Goal: Task Accomplishment & Management: Use online tool/utility

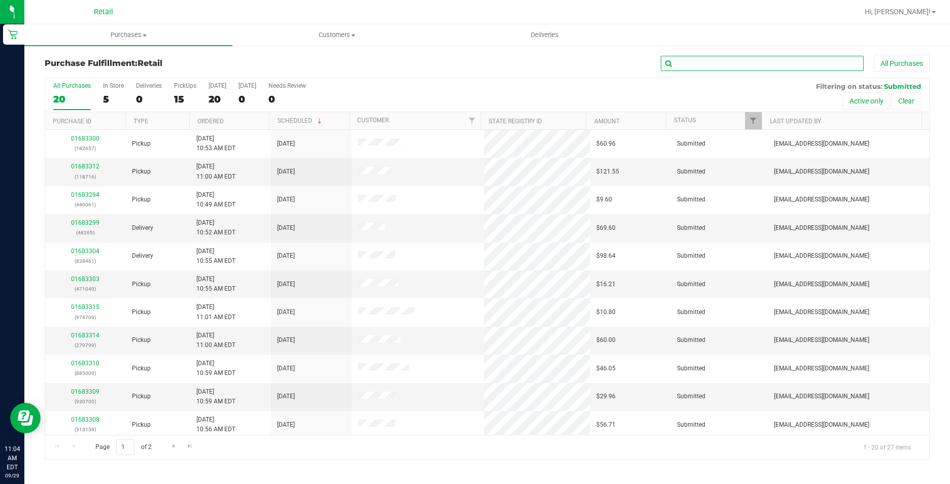
click at [800, 61] on input "text" at bounding box center [762, 63] width 203 height 15
click at [763, 82] on div "All Purchases 20 In Store 5 Deliveries 0 PickUps 15 [DATE] 20 [DATE] 0 Needs Re…" at bounding box center [487, 82] width 884 height 8
click at [787, 60] on input "text" at bounding box center [762, 63] width 203 height 15
click at [706, 69] on input "text" at bounding box center [762, 63] width 203 height 15
click at [700, 64] on input "text" at bounding box center [762, 63] width 203 height 15
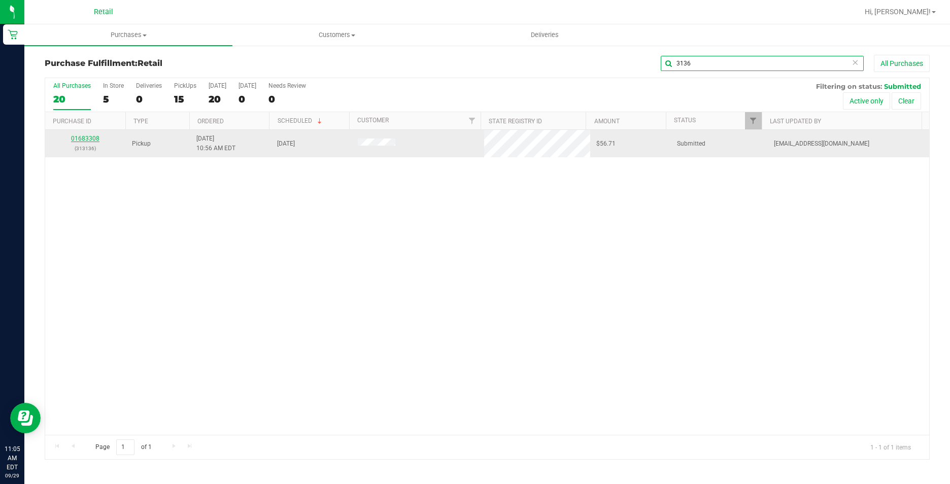
type input "3136"
click at [84, 140] on link "01683308" at bounding box center [85, 138] width 28 height 7
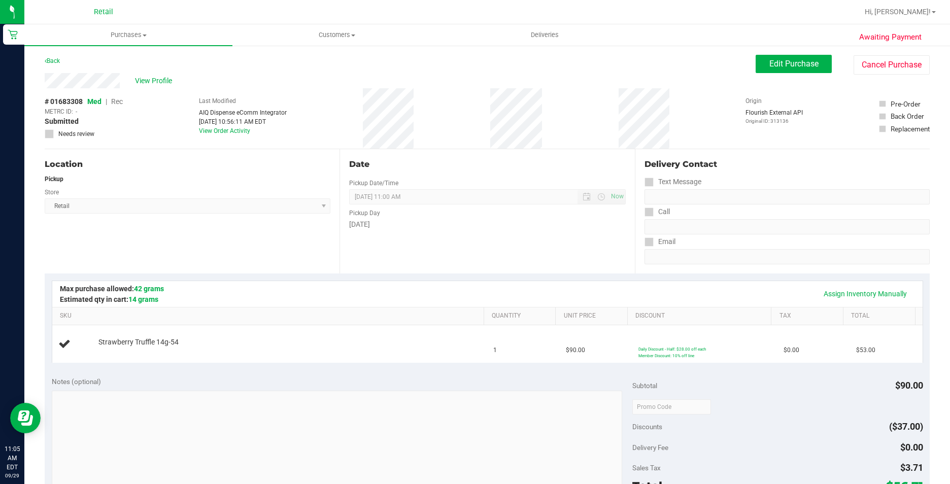
click at [522, 205] on div "Pickup Day" at bounding box center [487, 212] width 276 height 15
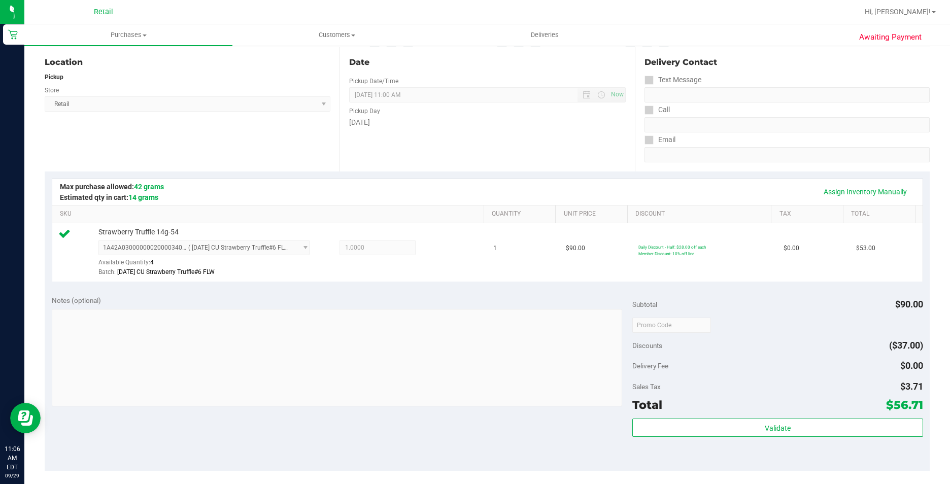
scroll to position [254, 0]
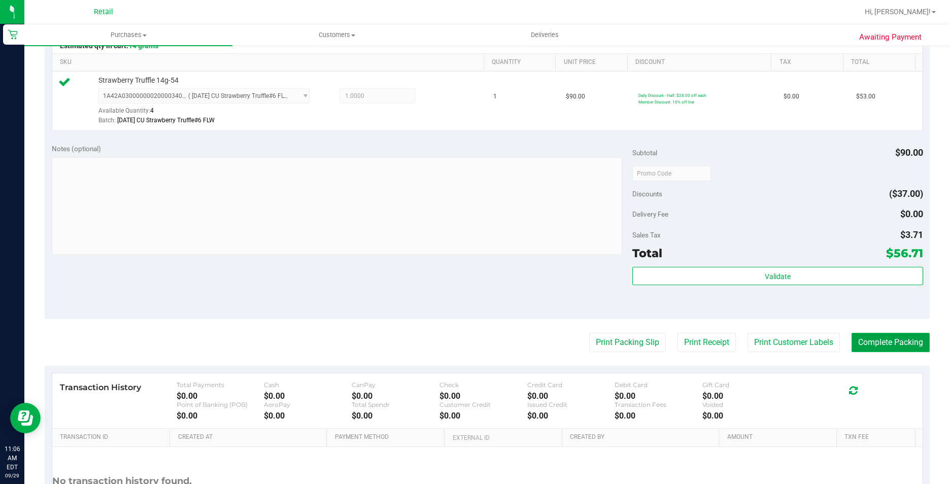
click at [910, 343] on button "Complete Packing" at bounding box center [891, 342] width 78 height 19
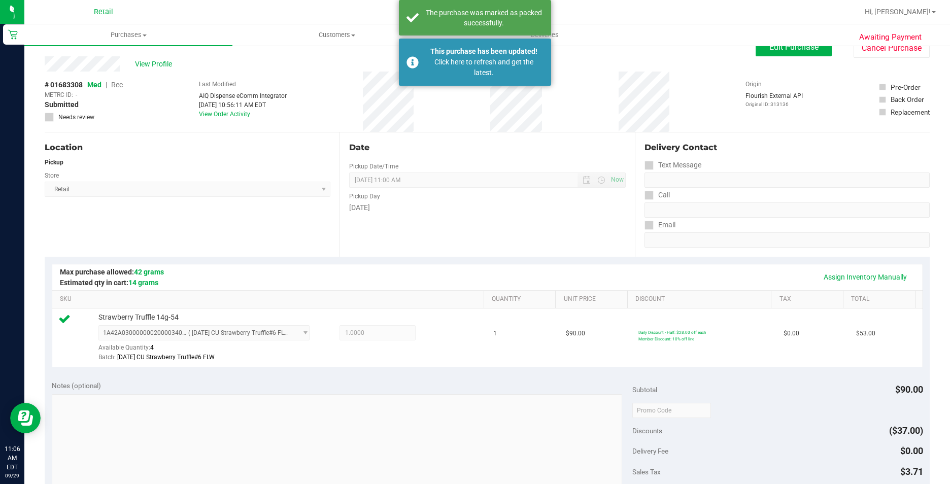
scroll to position [0, 0]
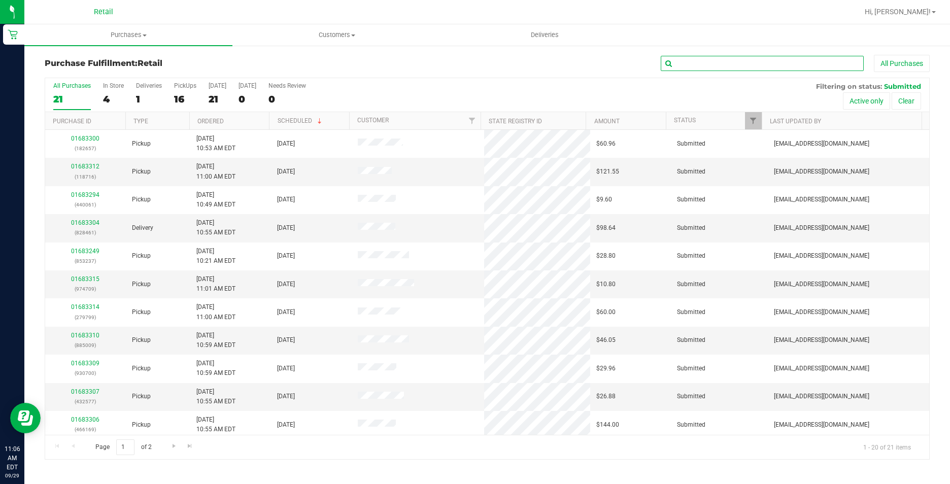
click at [713, 63] on input "text" at bounding box center [762, 63] width 203 height 15
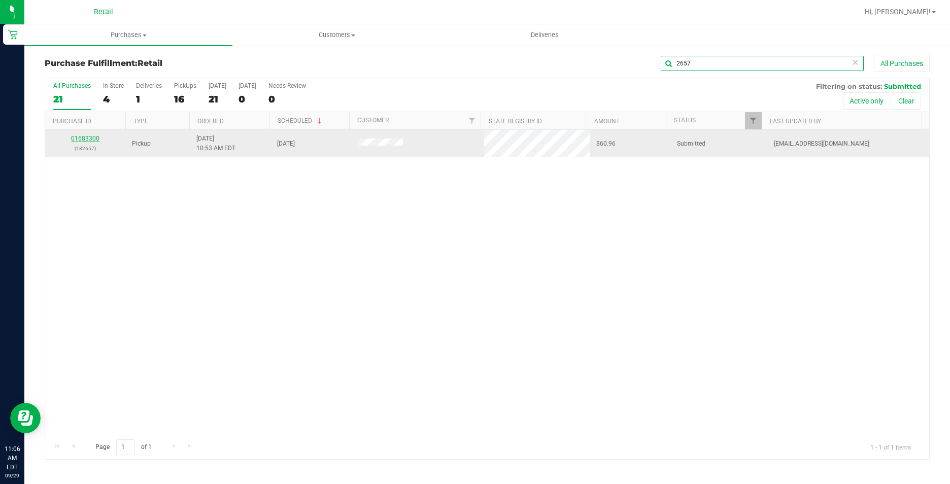
type input "2657"
click at [86, 135] on link "01683300" at bounding box center [85, 138] width 28 height 7
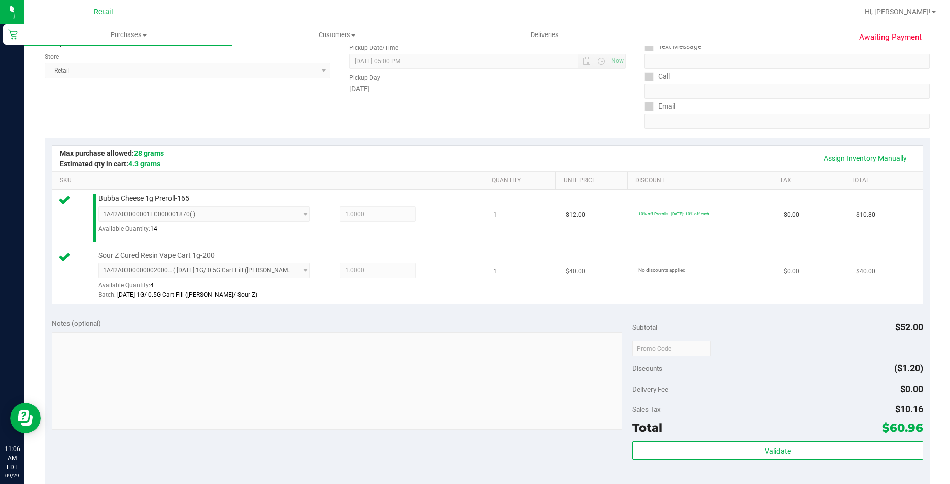
scroll to position [305, 0]
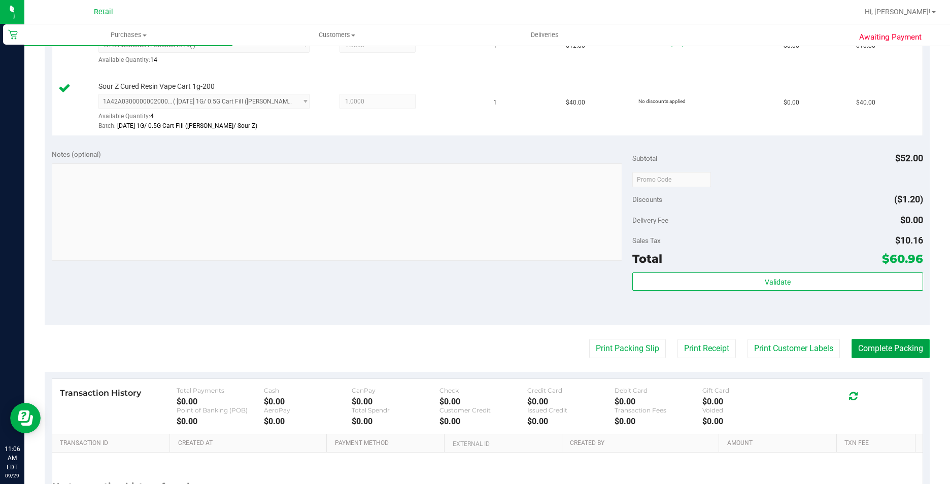
click at [885, 340] on button "Complete Packing" at bounding box center [891, 348] width 78 height 19
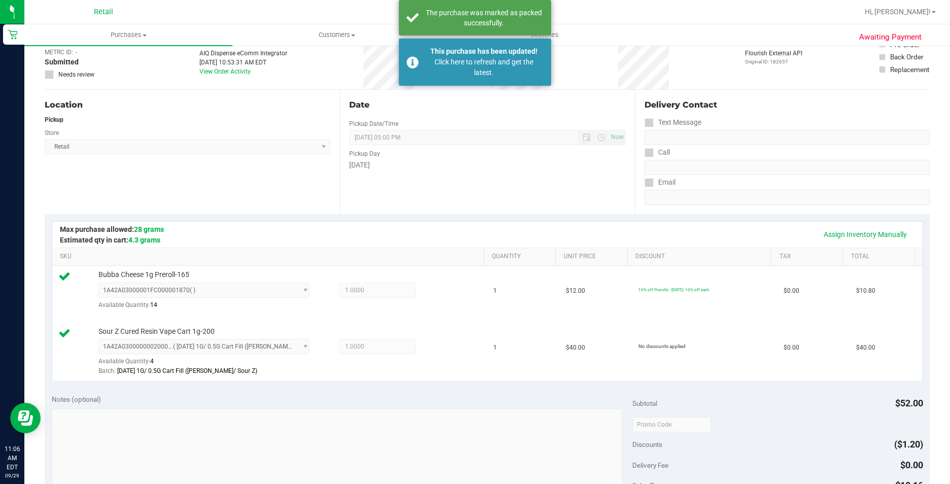
scroll to position [51, 0]
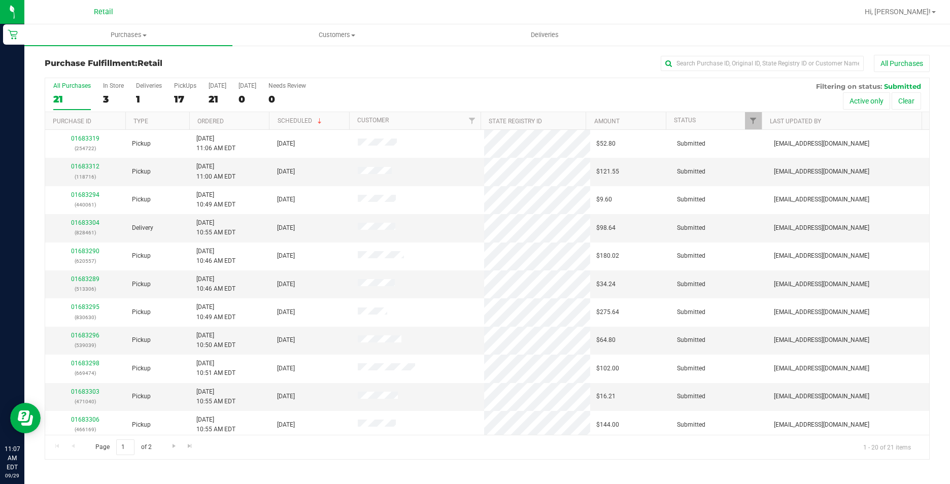
click at [800, 72] on div "Purchase Fulfillment: Retail All Purchases" at bounding box center [487, 66] width 885 height 22
click at [799, 68] on input "text" at bounding box center [762, 63] width 203 height 15
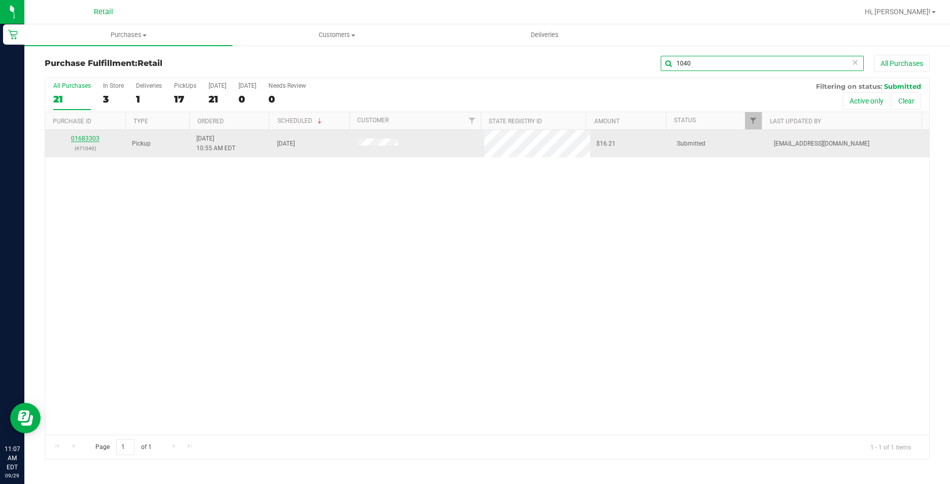
type input "1040"
click at [83, 139] on link "01683303" at bounding box center [85, 138] width 28 height 7
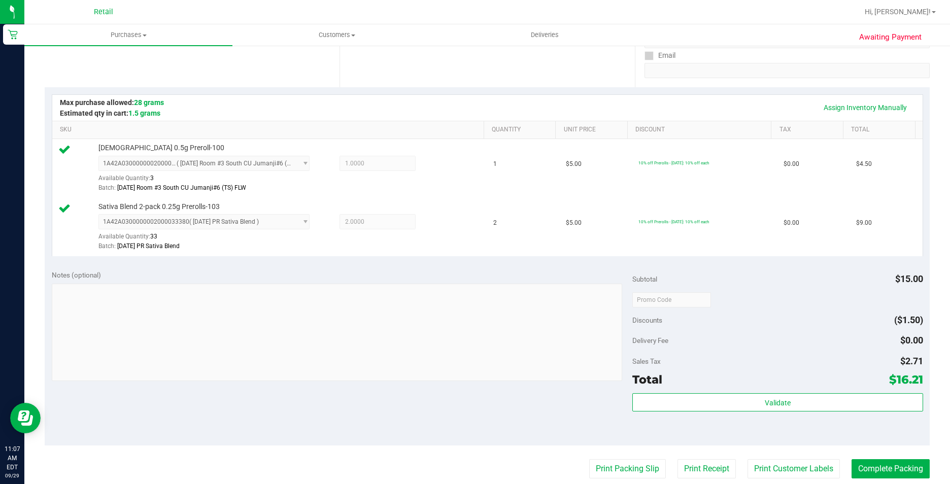
scroll to position [355, 0]
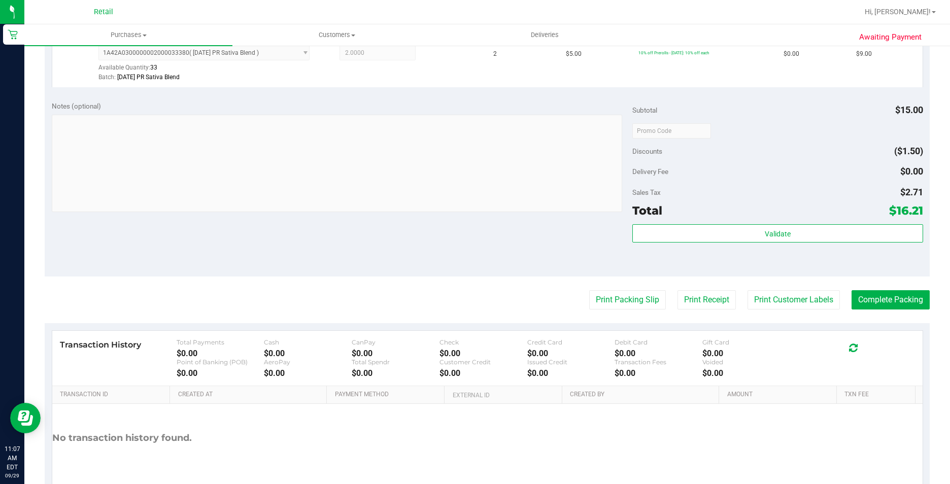
click at [927, 313] on div "Awaiting Payment Back Edit Purchase Cancel Purchase View Profile # 01683303 Med…" at bounding box center [487, 111] width 926 height 844
click at [890, 300] on button "Complete Packing" at bounding box center [891, 299] width 78 height 19
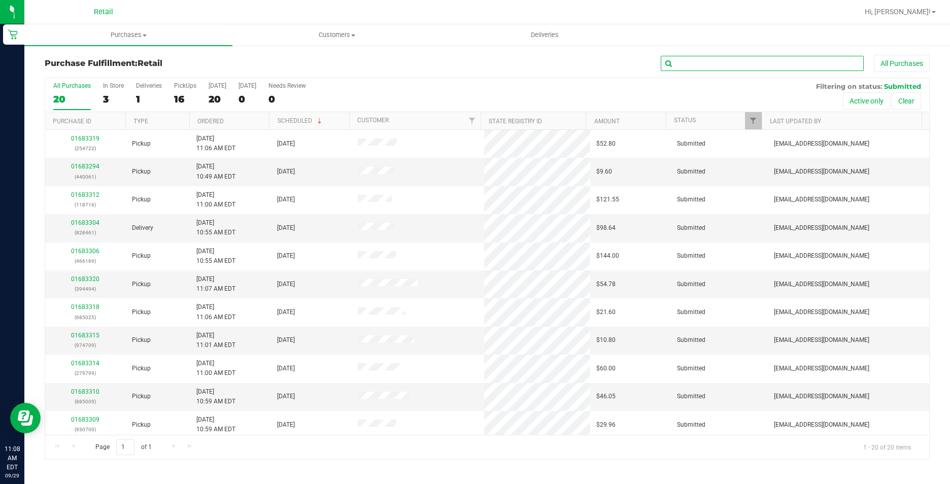
click at [753, 59] on input "text" at bounding box center [762, 63] width 203 height 15
click at [713, 62] on input "text" at bounding box center [762, 63] width 203 height 15
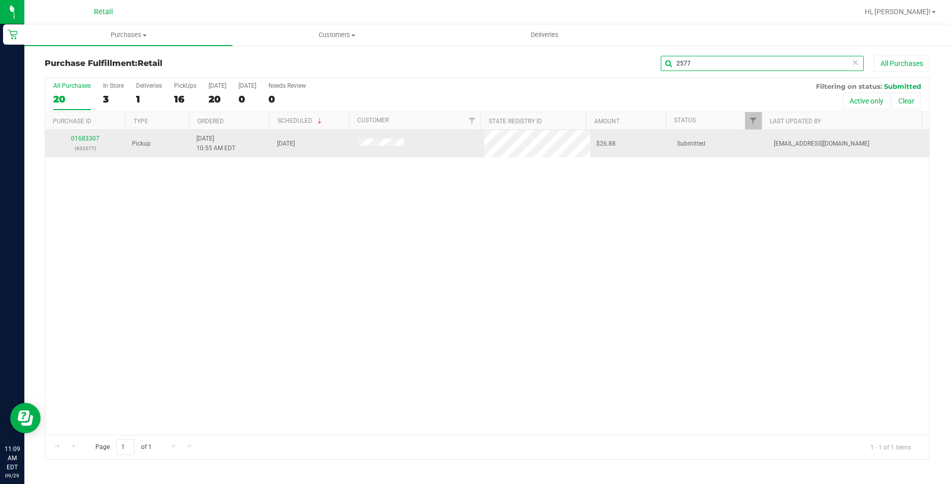
type input "2577"
click at [94, 130] on td "01683307 (432577)" at bounding box center [85, 143] width 81 height 27
click at [89, 138] on link "01683307" at bounding box center [85, 138] width 28 height 7
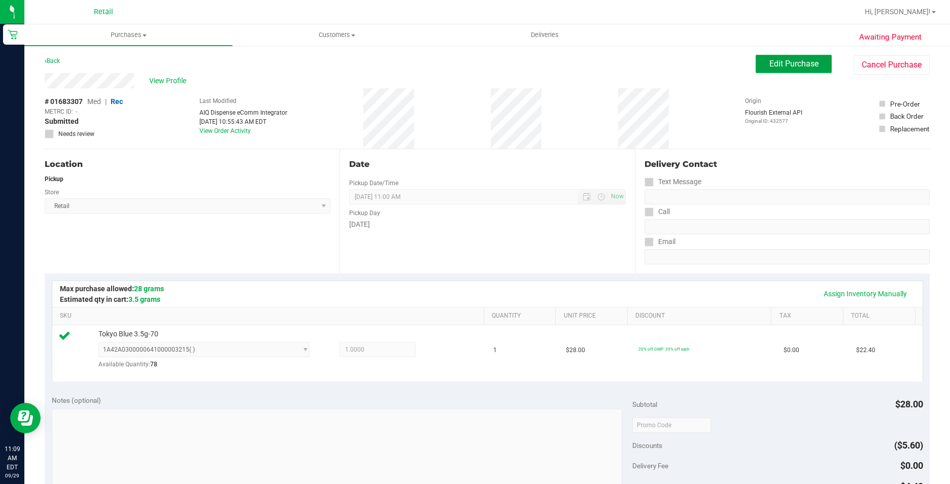
click at [777, 60] on span "Edit Purchase" at bounding box center [794, 64] width 49 height 10
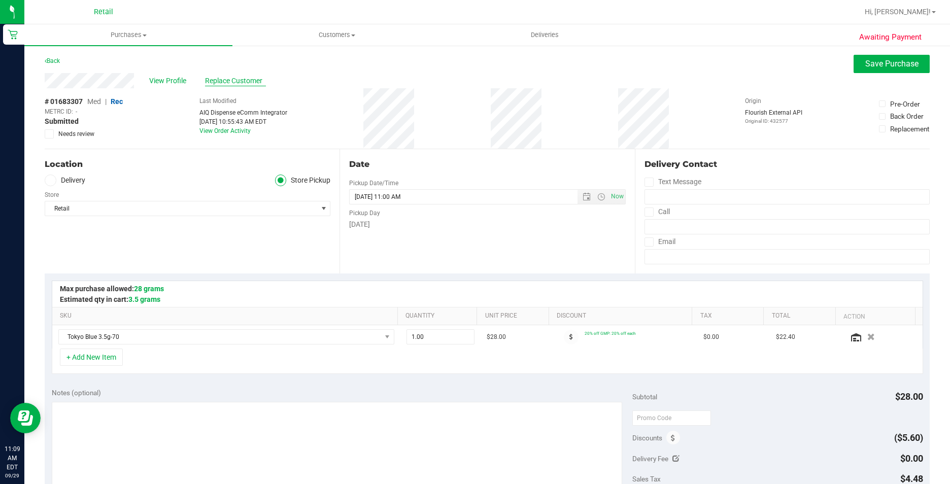
click at [241, 79] on span "Replace Customer" at bounding box center [235, 81] width 61 height 11
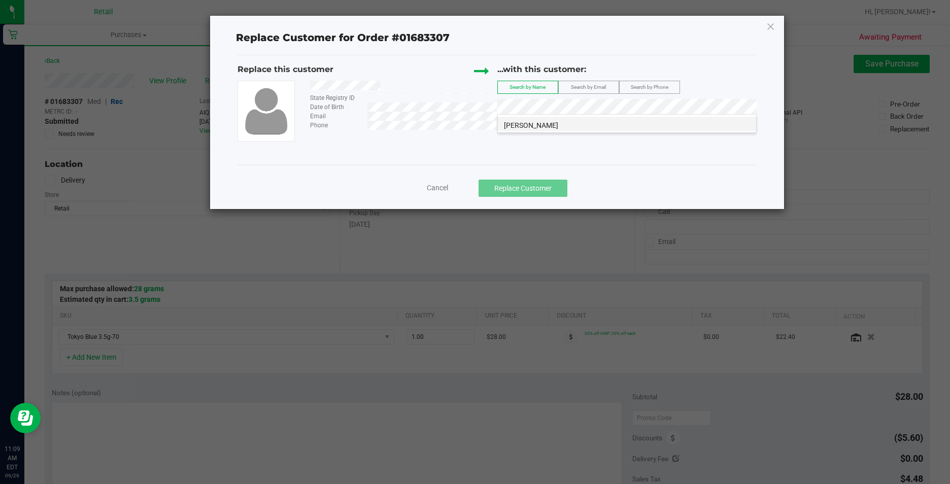
click at [518, 128] on span "[PERSON_NAME]" at bounding box center [531, 125] width 54 height 8
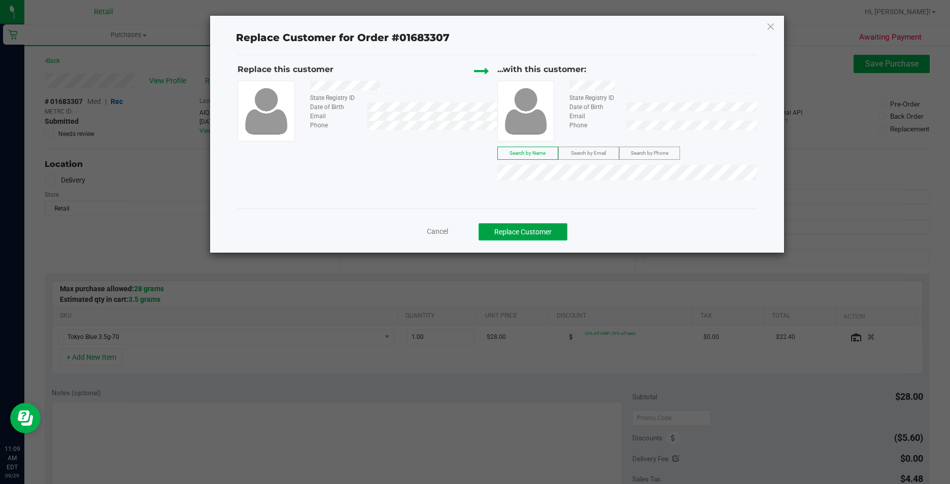
click at [548, 225] on button "Replace Customer" at bounding box center [523, 231] width 89 height 17
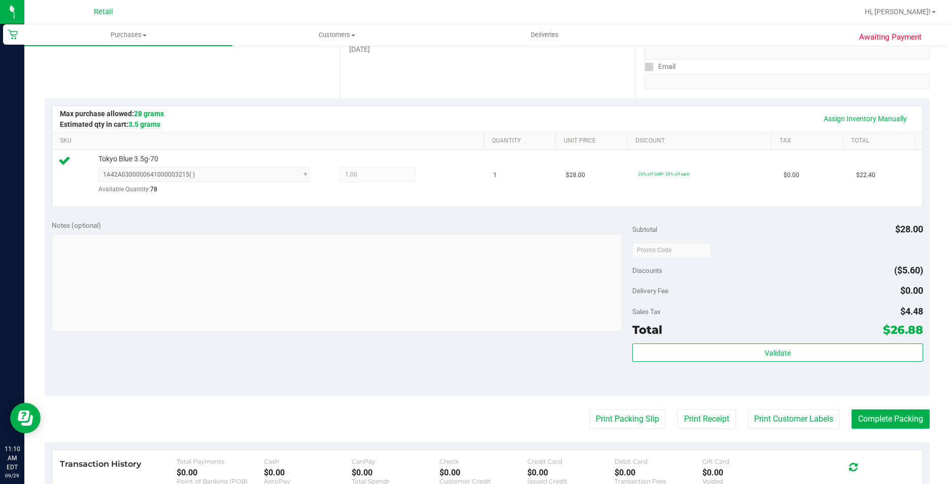
scroll to position [344, 0]
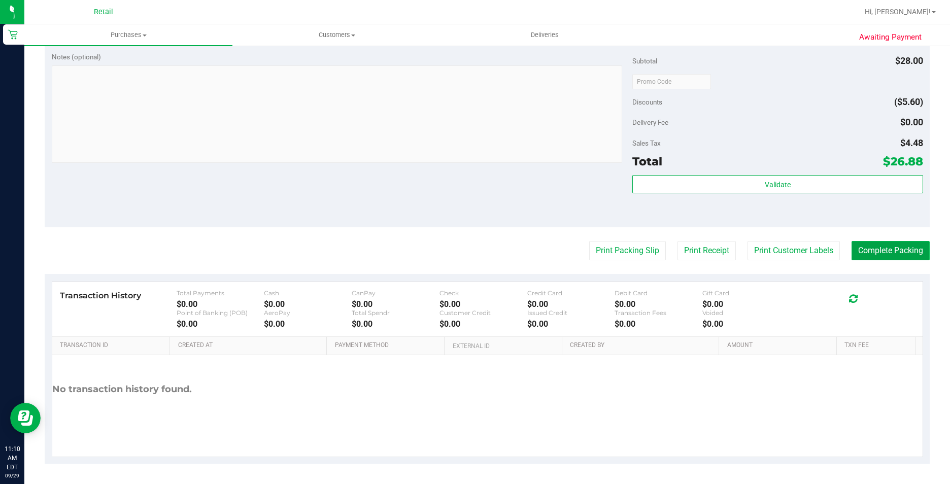
click at [889, 250] on button "Complete Packing" at bounding box center [891, 250] width 78 height 19
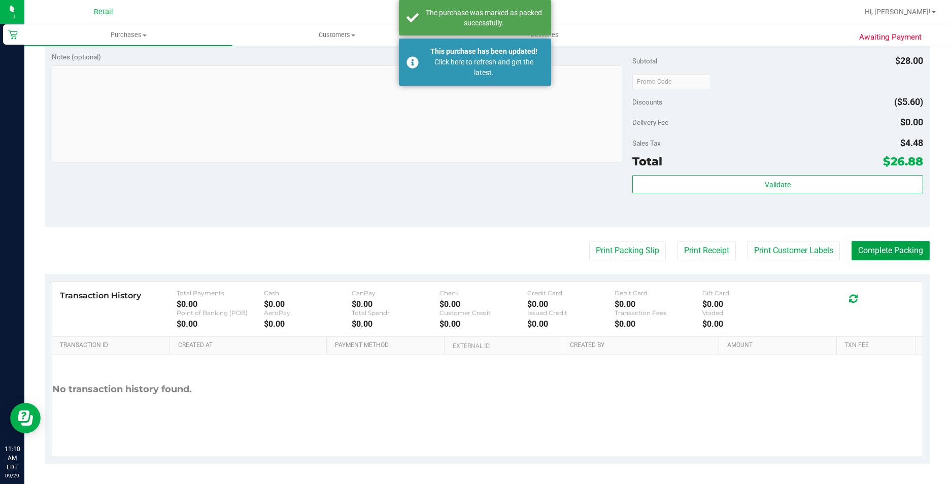
scroll to position [0, 0]
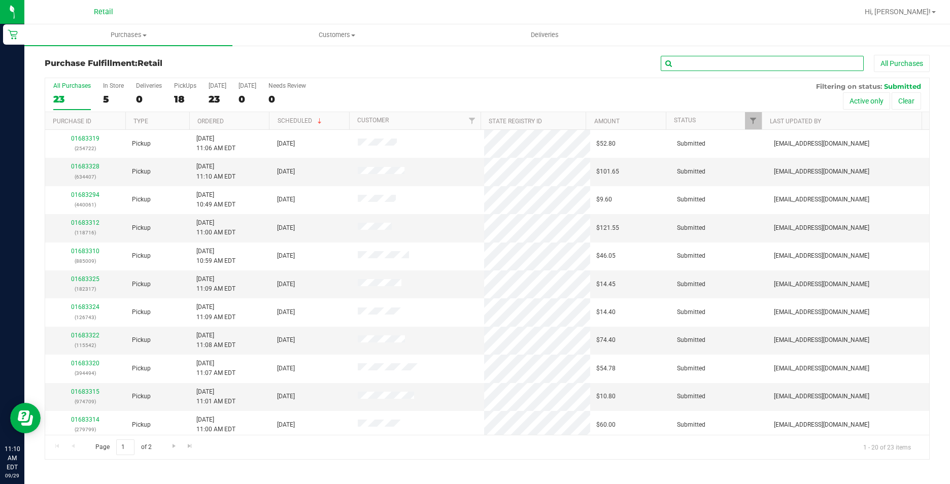
click at [706, 63] on input "text" at bounding box center [762, 63] width 203 height 15
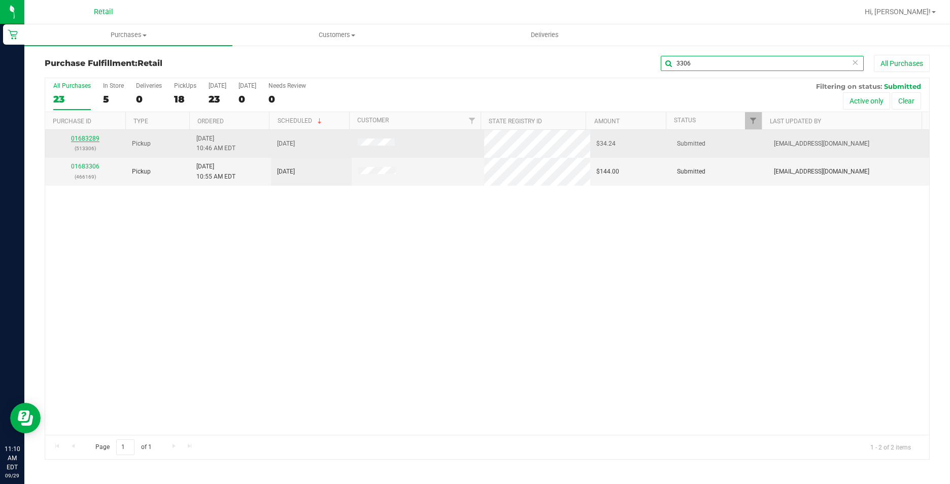
type input "3306"
click at [84, 138] on link "01683289" at bounding box center [85, 138] width 28 height 7
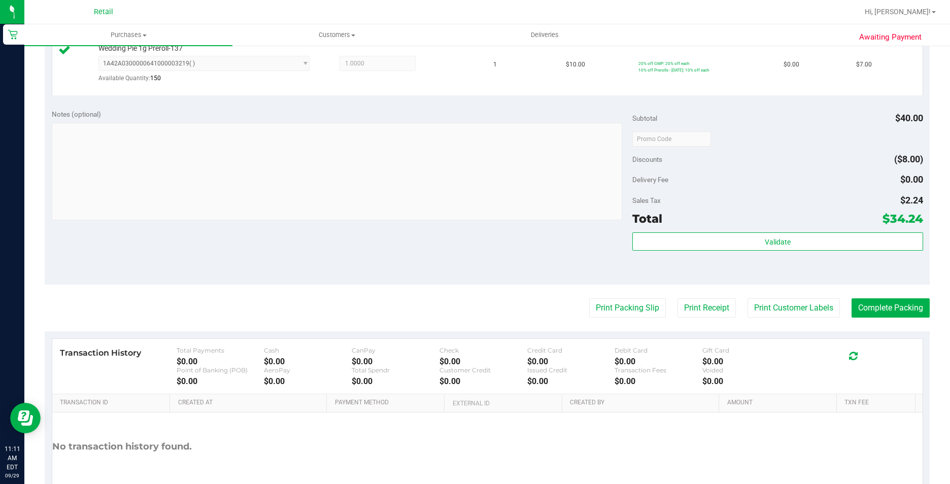
scroll to position [457, 0]
click at [901, 306] on button "Complete Packing" at bounding box center [891, 307] width 78 height 19
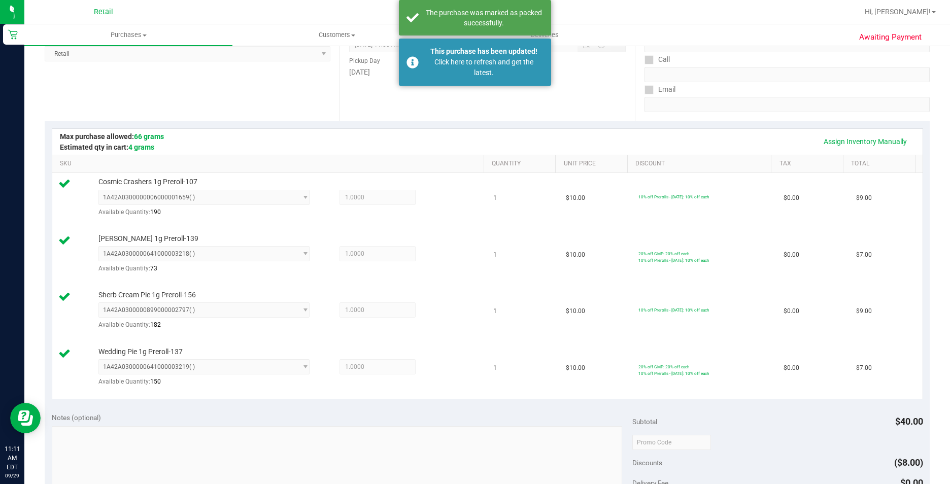
scroll to position [0, 0]
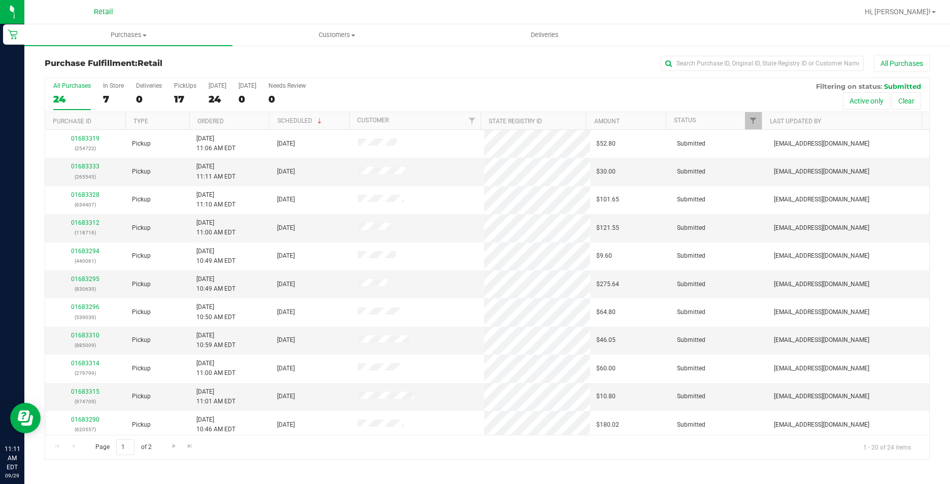
click at [740, 40] on ul "Purchases Summary of purchases Fulfillment All purchases Customers All customer…" at bounding box center [499, 35] width 950 height 22
click at [744, 65] on input "text" at bounding box center [762, 63] width 203 height 15
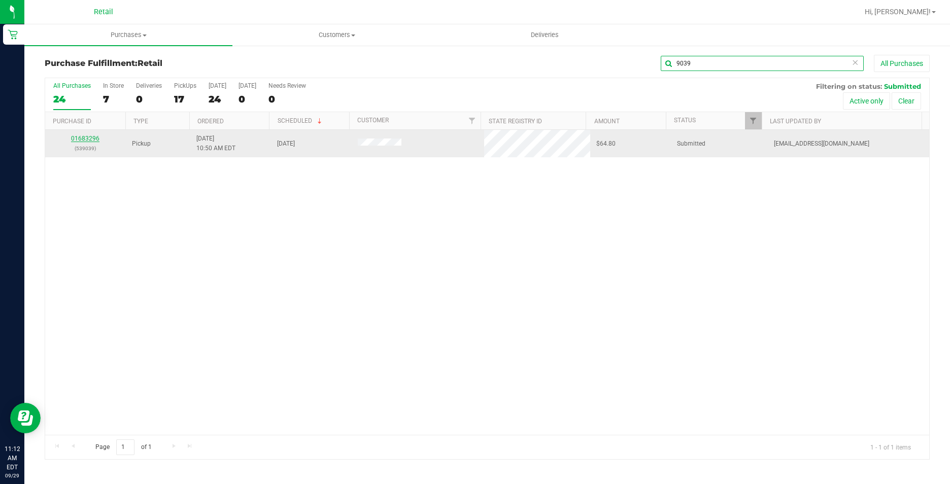
type input "9039"
click at [93, 136] on link "01683296" at bounding box center [85, 138] width 28 height 7
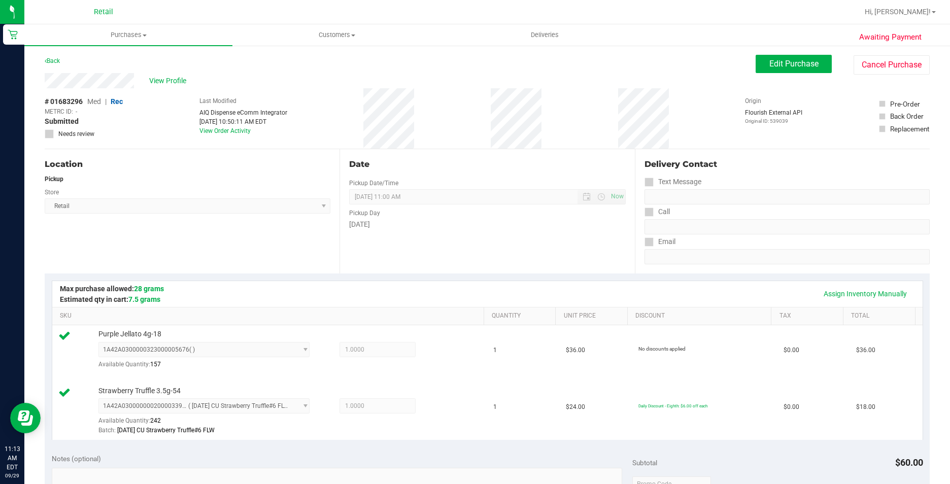
scroll to position [305, 0]
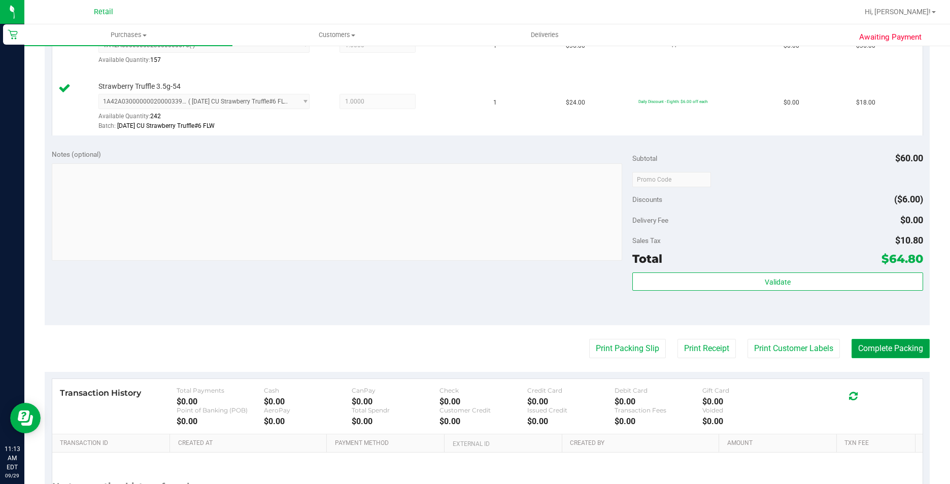
click at [913, 344] on button "Complete Packing" at bounding box center [891, 348] width 78 height 19
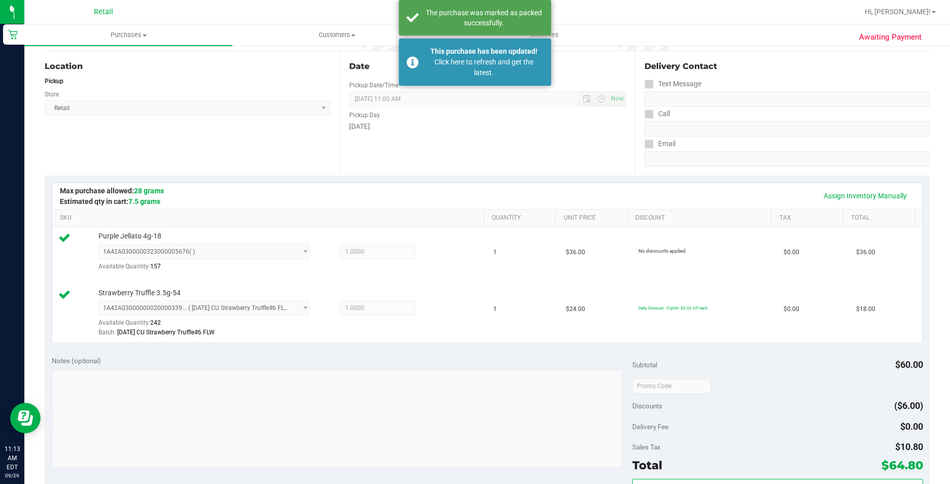
scroll to position [0, 0]
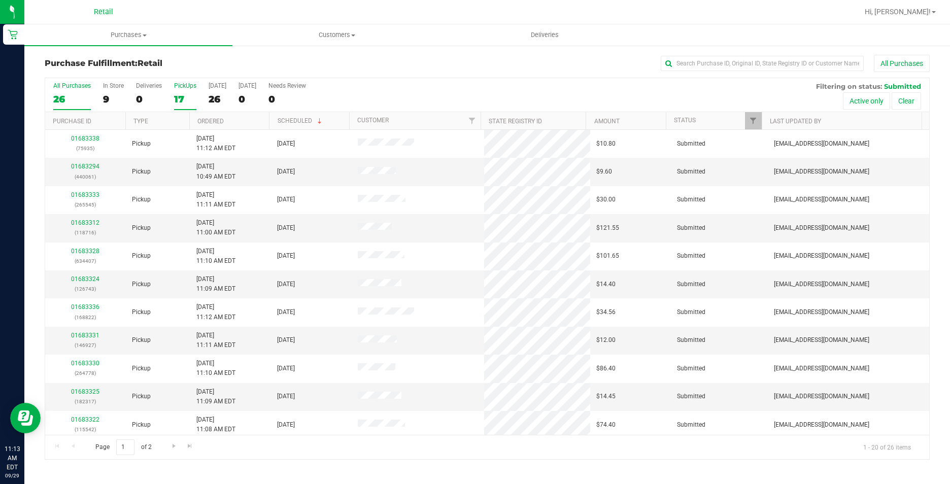
click at [175, 97] on div "17" at bounding box center [185, 99] width 22 height 12
click at [0, 0] on input "PickUps 17" at bounding box center [0, 0] width 0 height 0
click at [685, 69] on input "text" at bounding box center [762, 63] width 203 height 15
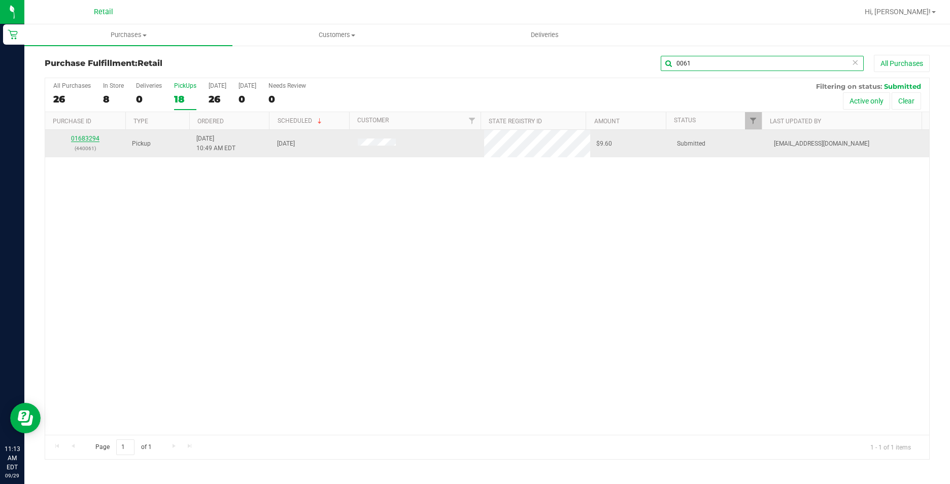
type input "0061"
click at [85, 136] on link "01683294" at bounding box center [85, 138] width 28 height 7
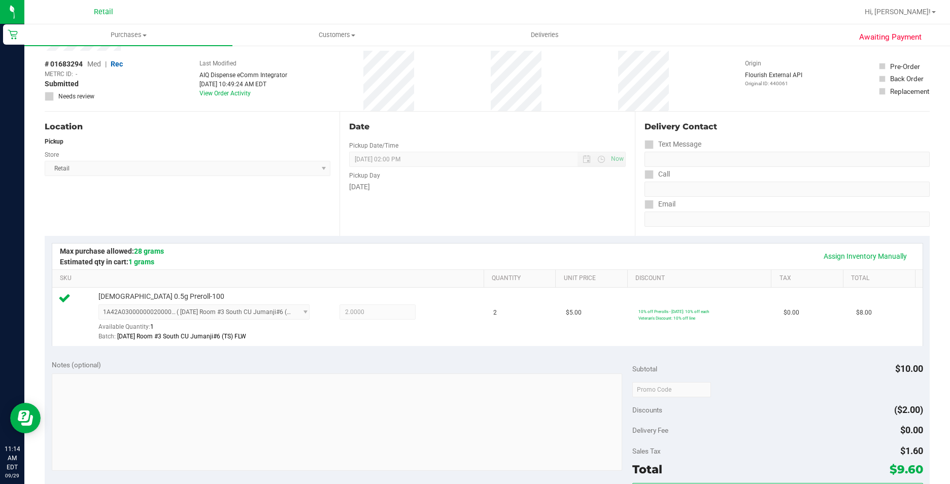
scroll to position [203, 0]
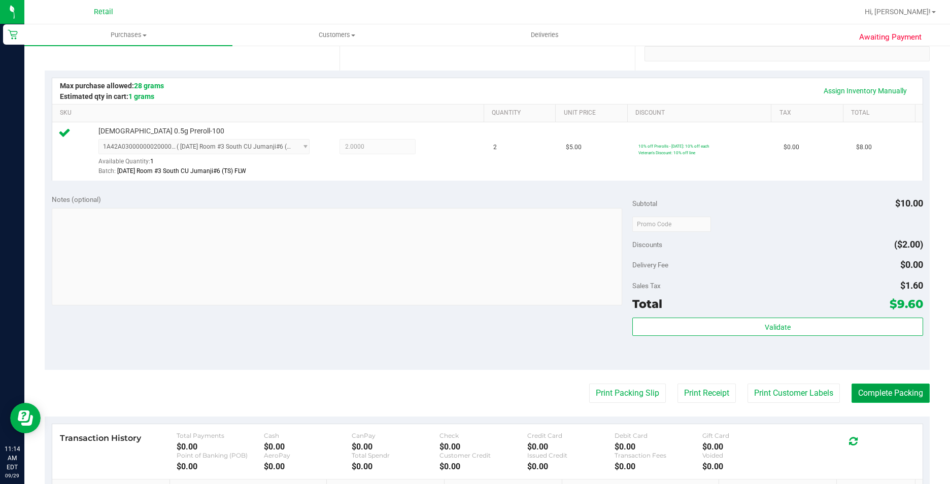
click at [874, 391] on button "Complete Packing" at bounding box center [891, 393] width 78 height 19
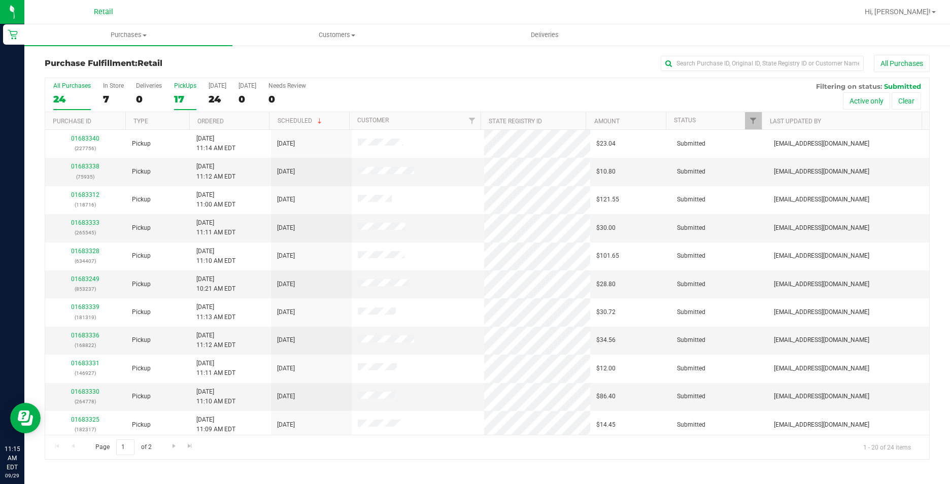
click at [192, 101] on div "17" at bounding box center [185, 99] width 22 height 12
click at [0, 0] on input "PickUps 17" at bounding box center [0, 0] width 0 height 0
click at [163, 93] on div "All Purchases 24 In Store 7 Deliveries 0 PickUps 17 [DATE] 24 [DATE] 0 Needs Re…" at bounding box center [487, 95] width 884 height 34
click at [178, 94] on div "17" at bounding box center [185, 99] width 22 height 12
click at [0, 0] on input "PickUps 17" at bounding box center [0, 0] width 0 height 0
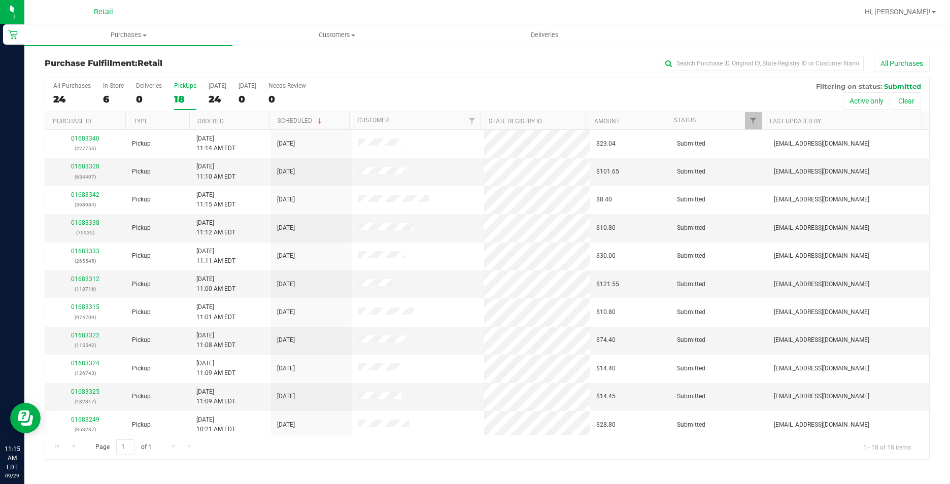
click at [185, 84] on div "PickUps" at bounding box center [185, 85] width 22 height 7
click at [0, 0] on input "PickUps 18" at bounding box center [0, 0] width 0 height 0
click at [220, 116] on th "Ordered" at bounding box center [229, 121] width 80 height 18
click at [737, 63] on input "text" at bounding box center [762, 63] width 203 height 15
click at [95, 165] on link "01683310" at bounding box center [85, 166] width 28 height 7
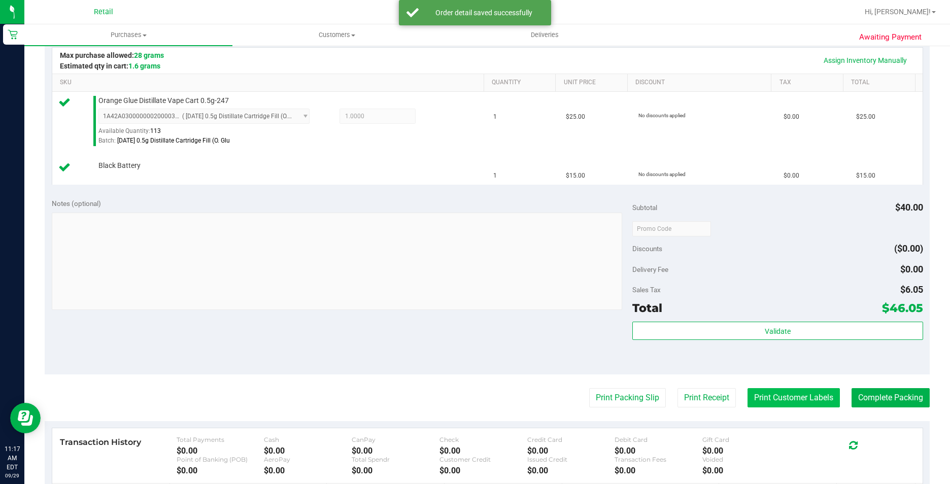
scroll to position [355, 0]
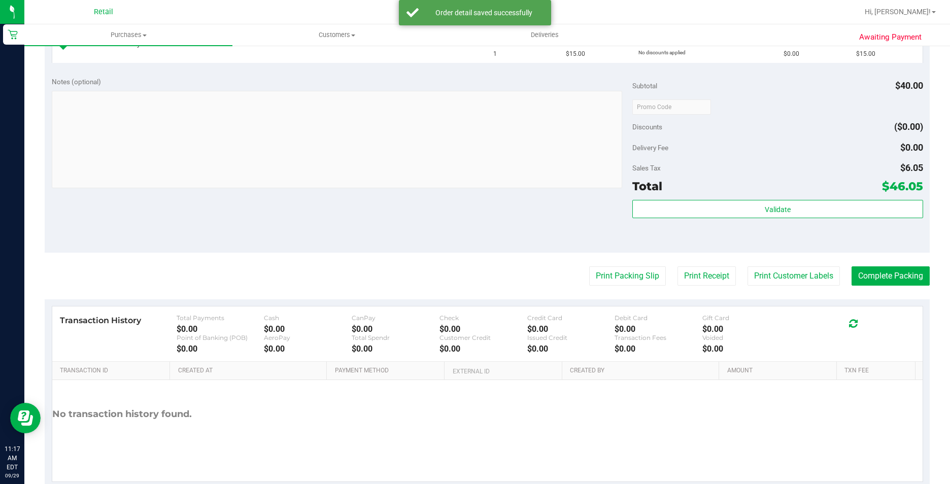
click at [911, 264] on purchase-details "Back Edit Purchase Cancel Purchase View Profile # 01683310 Med | Rec METRC ID: …" at bounding box center [487, 94] width 885 height 790
click at [909, 267] on button "Complete Packing" at bounding box center [891, 276] width 78 height 19
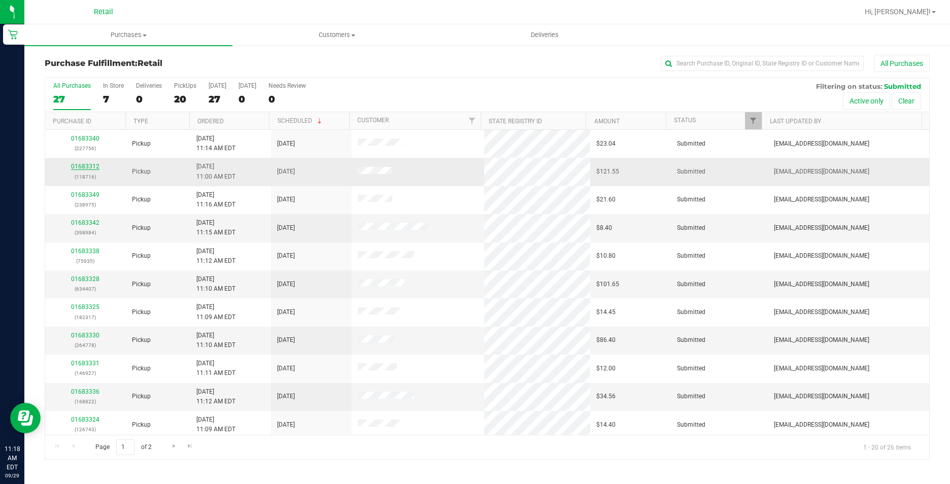
click at [90, 170] on link "01683312" at bounding box center [85, 166] width 28 height 7
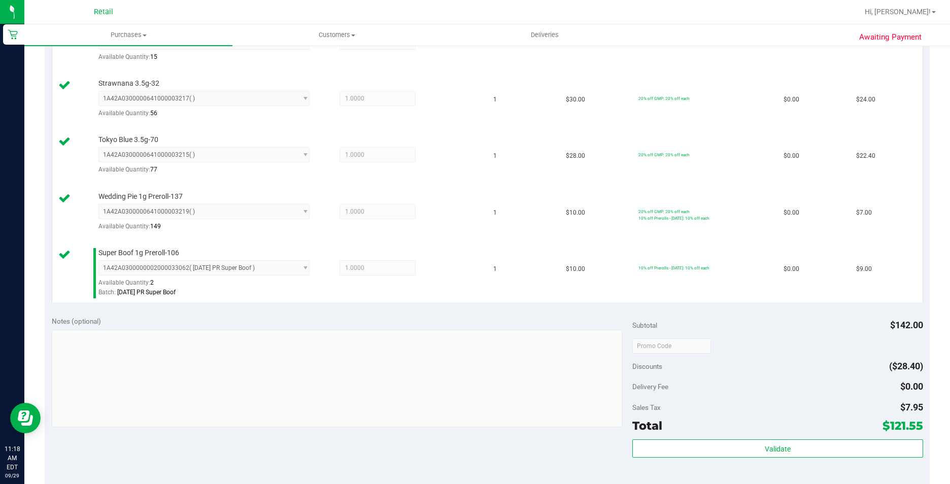
scroll to position [457, 0]
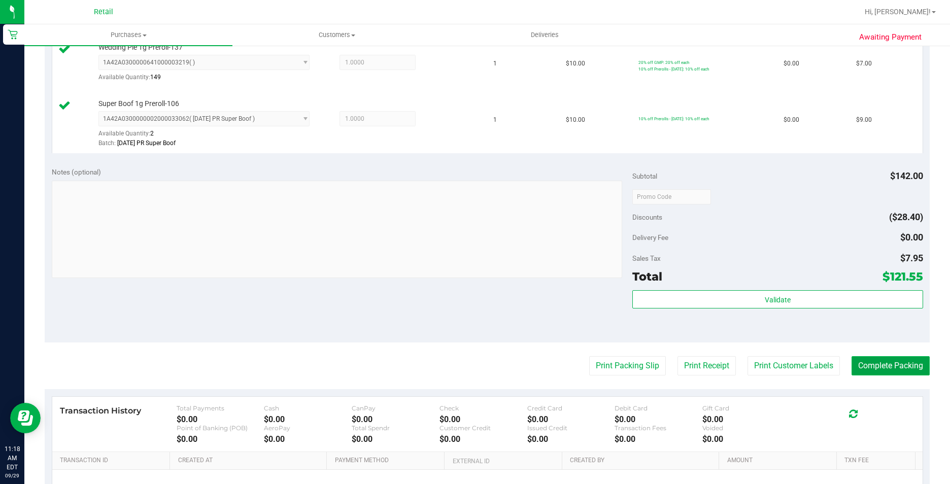
click at [893, 370] on button "Complete Packing" at bounding box center [891, 365] width 78 height 19
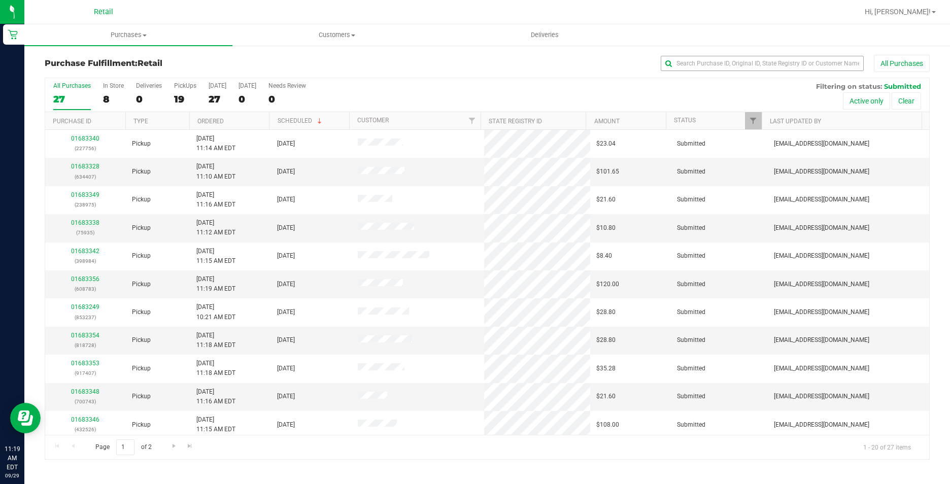
drag, startPoint x: 710, startPoint y: 55, endPoint x: 709, endPoint y: 69, distance: 13.2
click at [709, 69] on div "All Purchases" at bounding box center [635, 63] width 590 height 17
click at [704, 76] on div "Purchase Fulfillment: Retail All Purchases" at bounding box center [487, 66] width 885 height 22
click at [700, 72] on div "All Purchases" at bounding box center [635, 63] width 590 height 17
click at [698, 69] on input "text" at bounding box center [762, 63] width 203 height 15
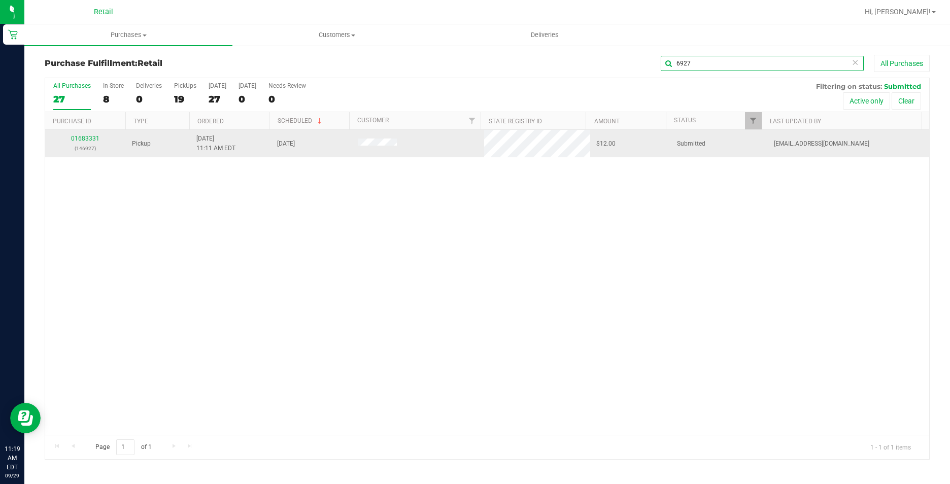
type input "6927"
click at [82, 135] on div "01683331 (146927)" at bounding box center [85, 143] width 69 height 19
click at [85, 136] on link "01683331" at bounding box center [85, 138] width 28 height 7
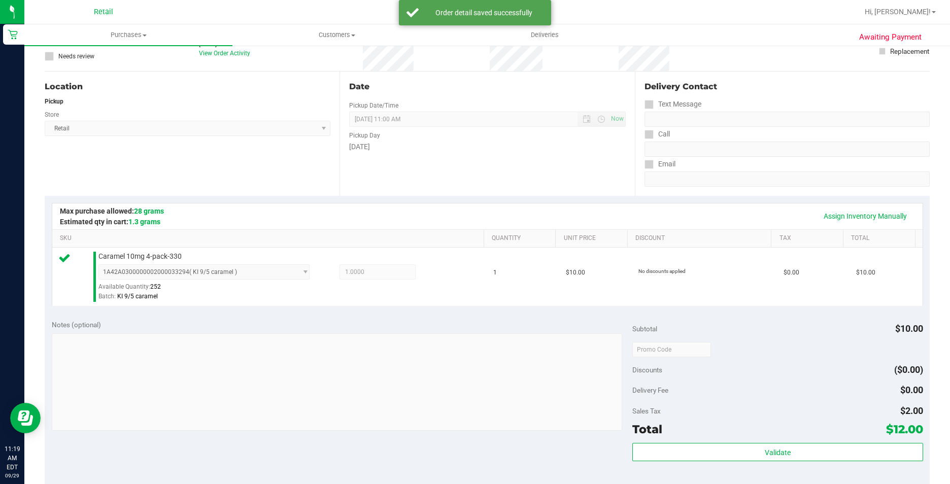
scroll to position [254, 0]
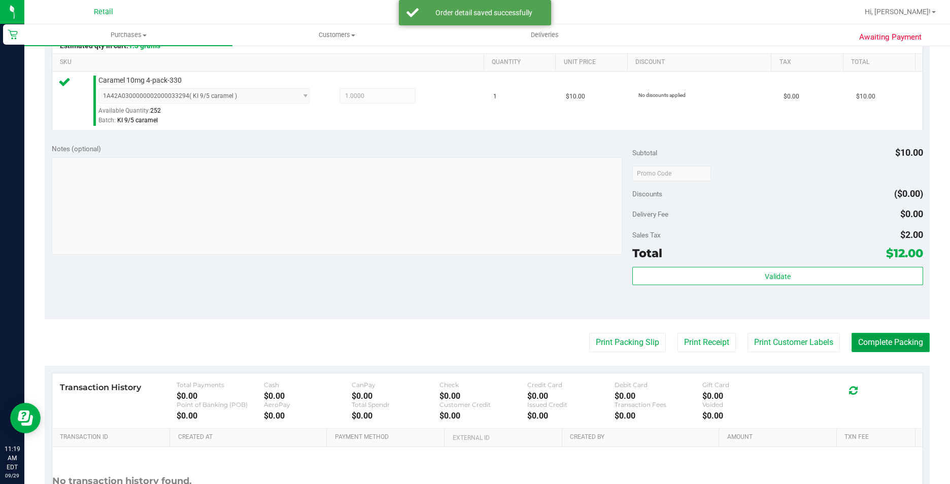
click at [879, 351] on button "Complete Packing" at bounding box center [891, 342] width 78 height 19
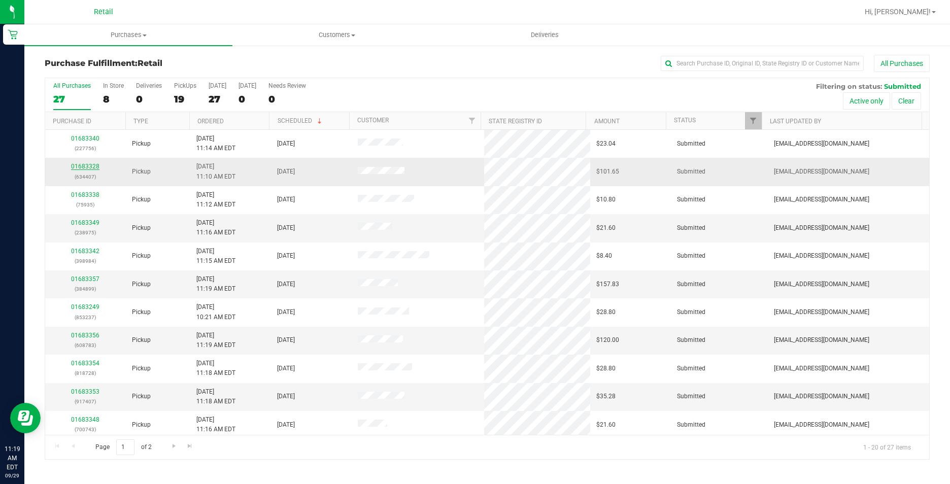
click at [94, 164] on link "01683328" at bounding box center [85, 166] width 28 height 7
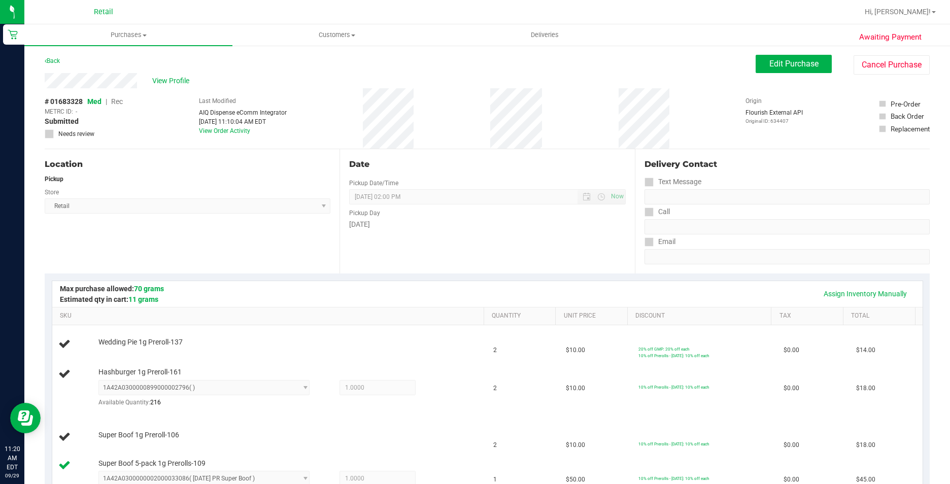
drag, startPoint x: -2, startPoint y: 510, endPoint x: 97, endPoint y: 215, distance: 311.3
click at [97, 214] on div "Location Pickup Store Retail Select Store Retail" at bounding box center [192, 211] width 295 height 124
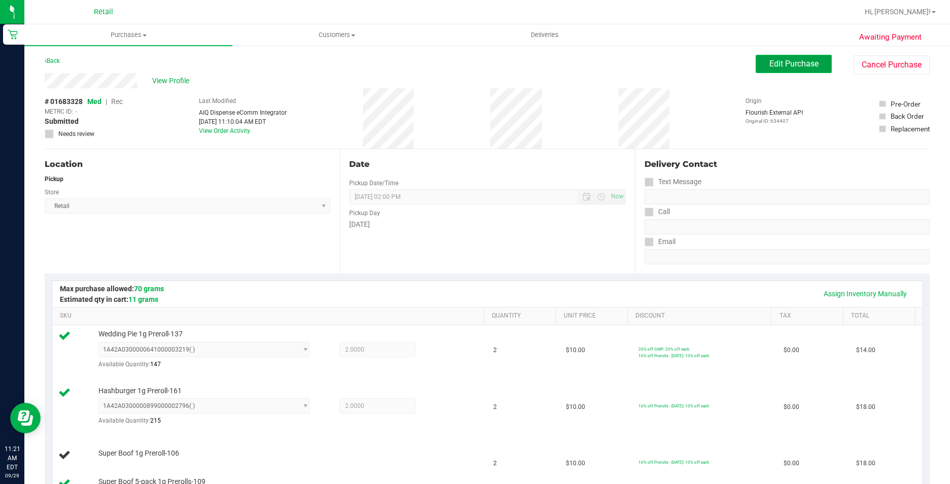
click at [771, 73] on button "Edit Purchase" at bounding box center [794, 64] width 76 height 18
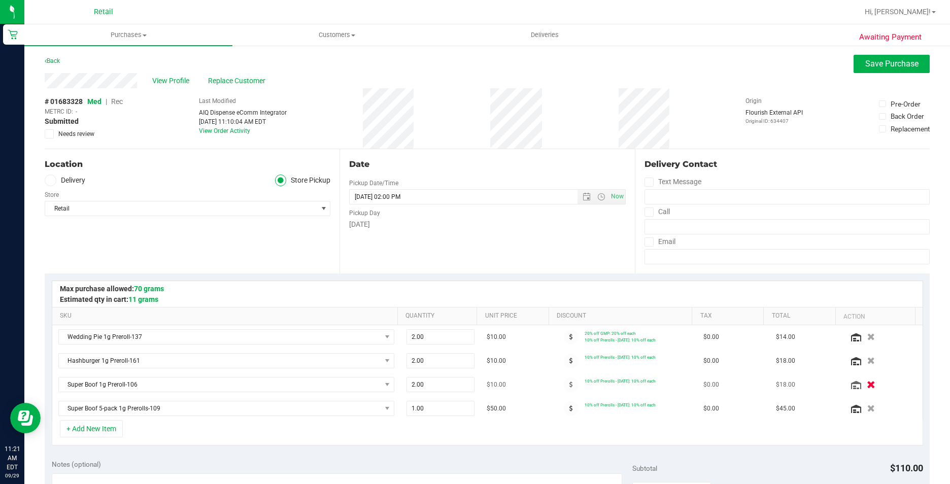
drag, startPoint x: 855, startPoint y: 383, endPoint x: 861, endPoint y: 382, distance: 5.8
click at [868, 382] on icon "button" at bounding box center [872, 384] width 8 height 7
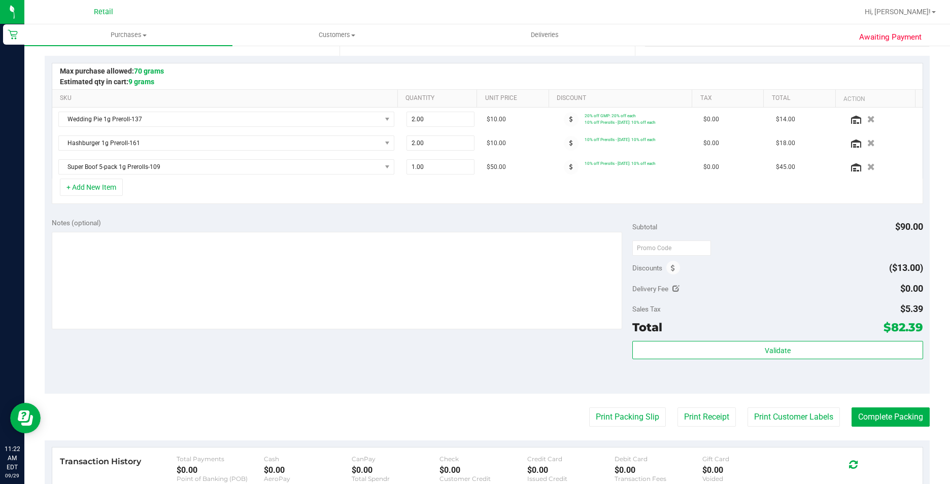
scroll to position [130, 0]
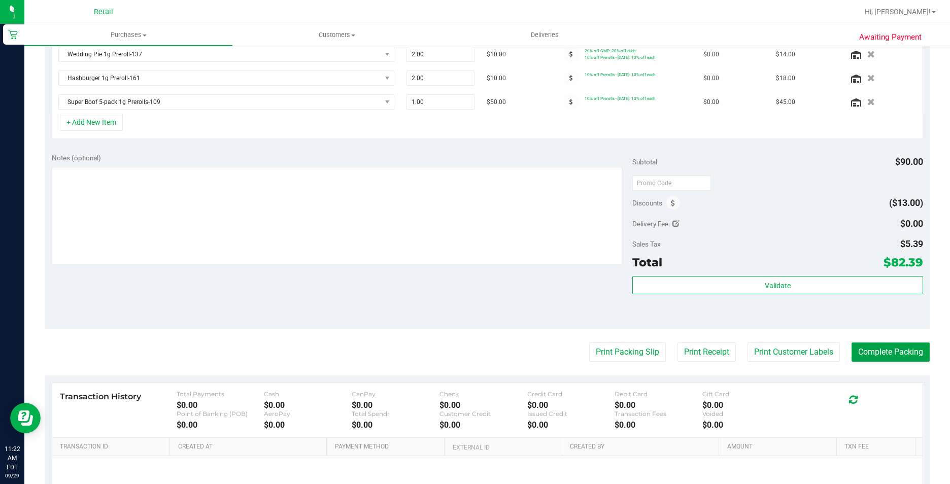
click at [903, 354] on button "Complete Packing" at bounding box center [891, 352] width 78 height 19
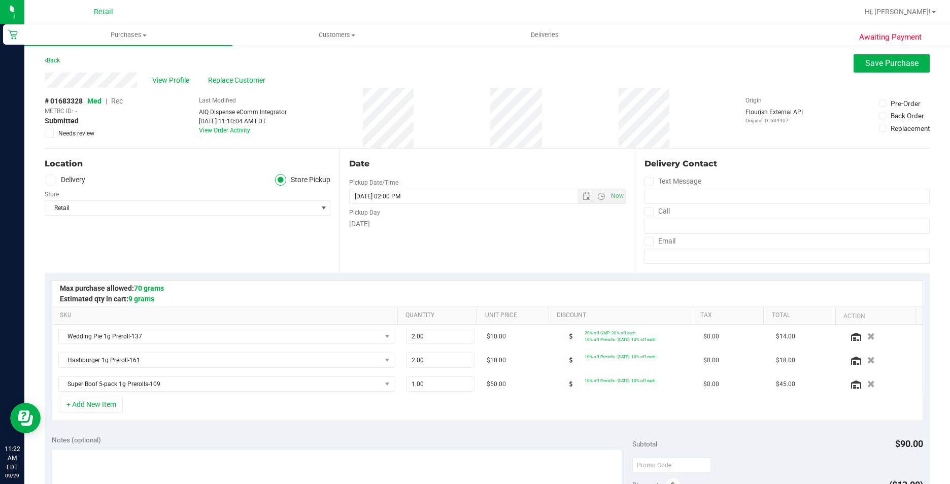
scroll to position [0, 0]
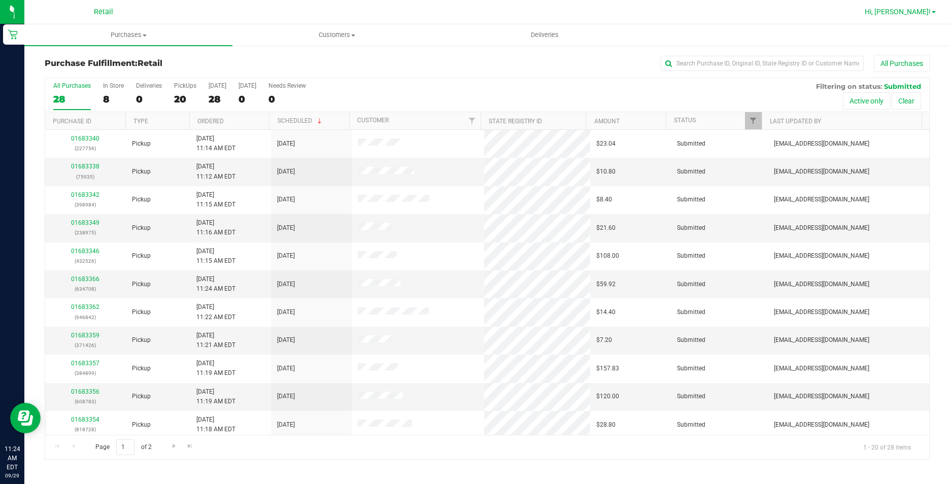
click at [927, 13] on span "Hi, [PERSON_NAME]!" at bounding box center [898, 12] width 66 height 8
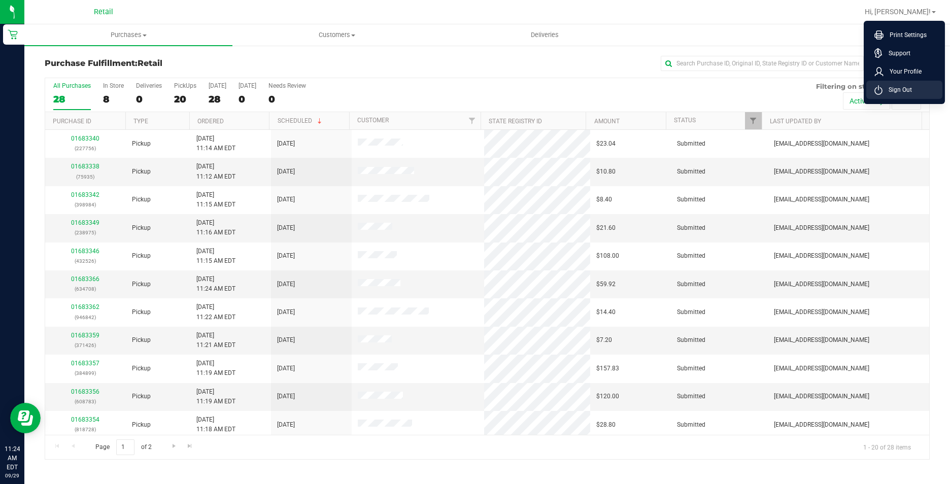
click at [901, 84] on li "Sign Out" at bounding box center [905, 90] width 76 height 18
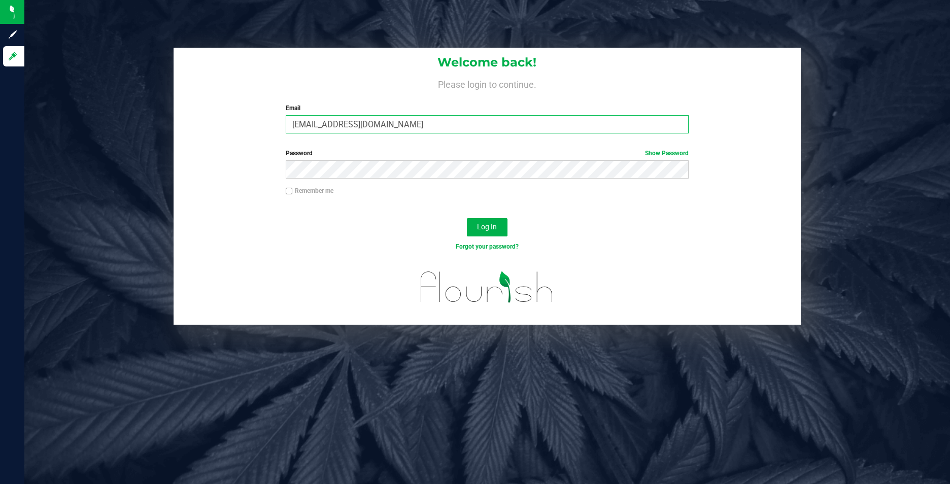
click at [366, 123] on input "[EMAIL_ADDRESS][DOMAIN_NAME]" at bounding box center [487, 124] width 403 height 18
drag, startPoint x: 401, startPoint y: 126, endPoint x: 231, endPoint y: 90, distance: 173.5
click at [231, 90] on div "Welcome back! Please login to continue. Email [EMAIL_ADDRESS][DOMAIN_NAME] Requ…" at bounding box center [488, 95] width 628 height 94
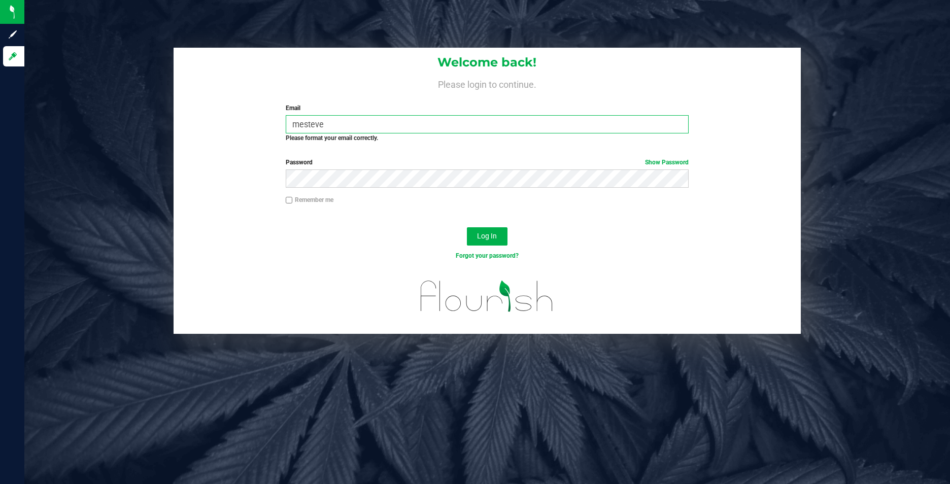
type input "[EMAIL_ADDRESS][DOMAIN_NAME]"
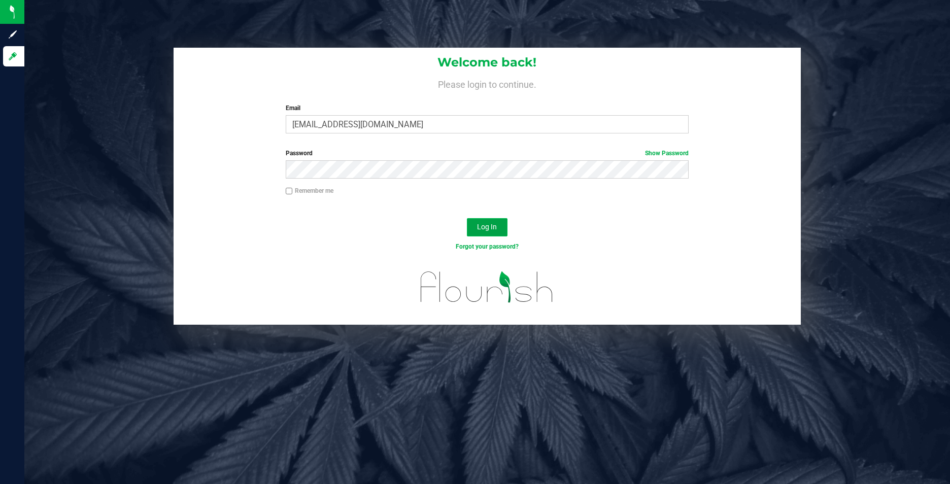
click at [487, 229] on span "Log In" at bounding box center [487, 227] width 20 height 8
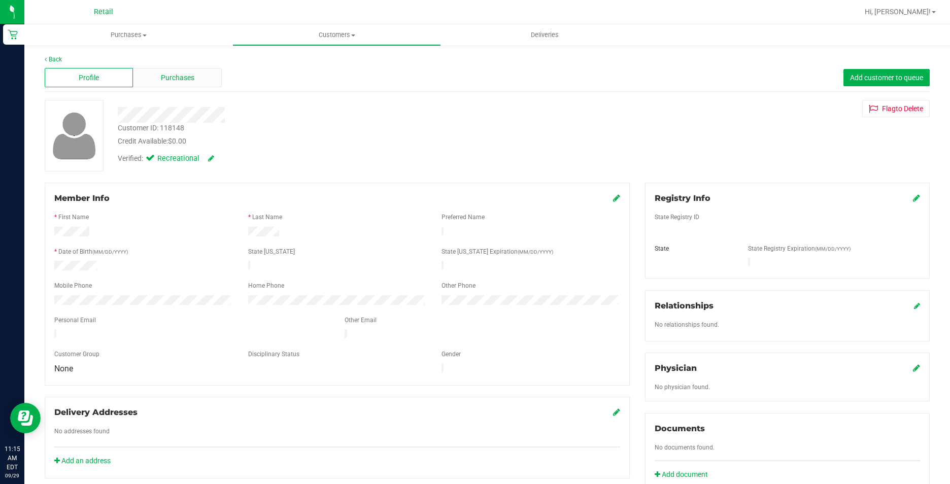
click at [189, 75] on span "Purchases" at bounding box center [178, 78] width 34 height 11
